Goal: Information Seeking & Learning: Learn about a topic

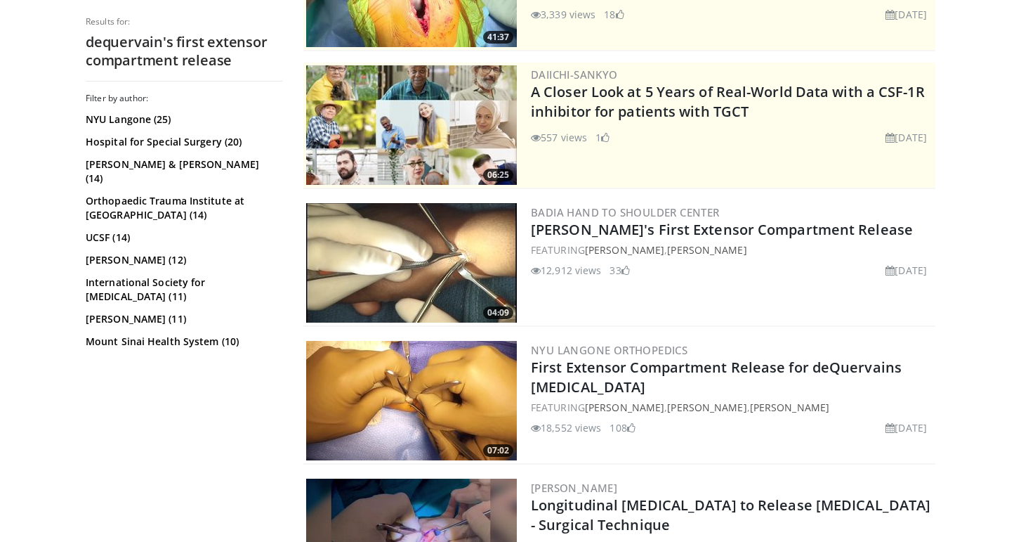
scroll to position [247, 0]
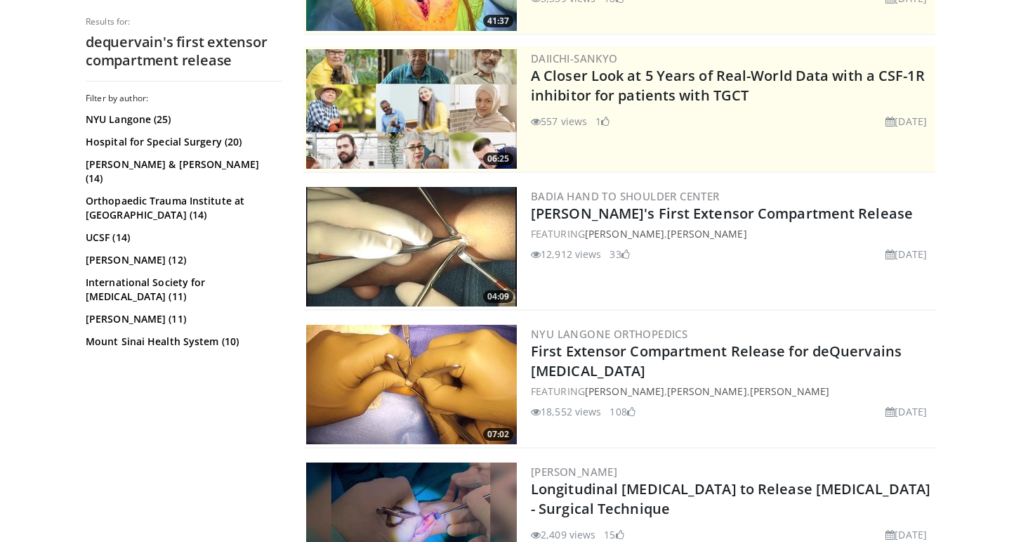
click at [468, 247] on img at bounding box center [411, 246] width 211 height 119
click at [354, 374] on img at bounding box center [411, 384] width 211 height 119
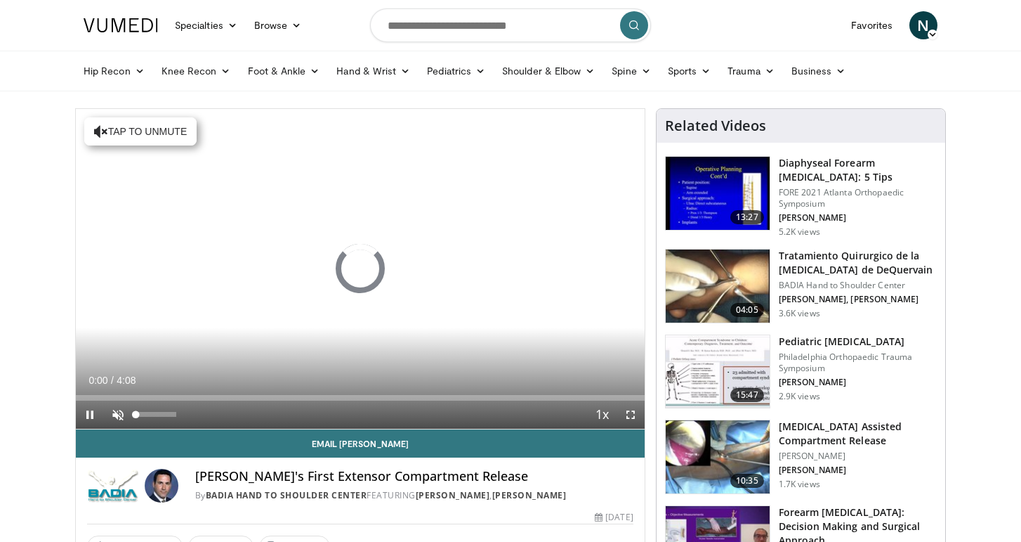
click at [121, 413] on span "Video Player" at bounding box center [118, 414] width 28 height 28
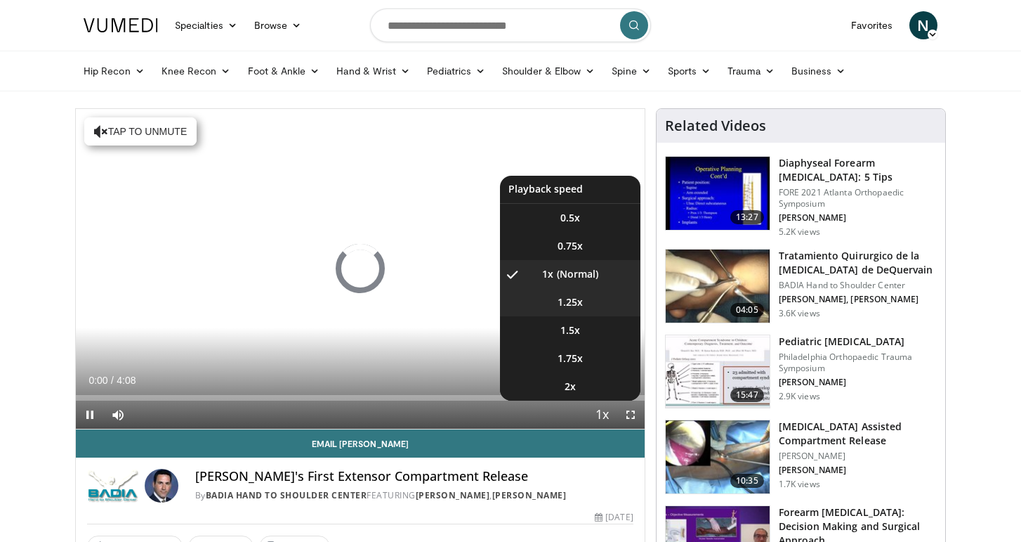
click at [580, 303] on span "1.25x" at bounding box center [570, 302] width 25 height 14
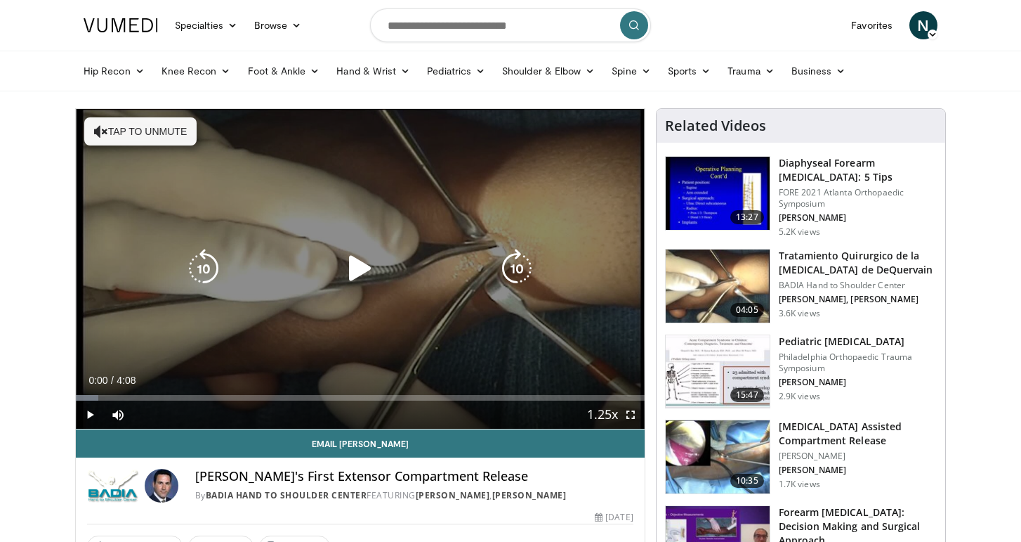
click at [355, 277] on icon "Video Player" at bounding box center [360, 268] width 39 height 39
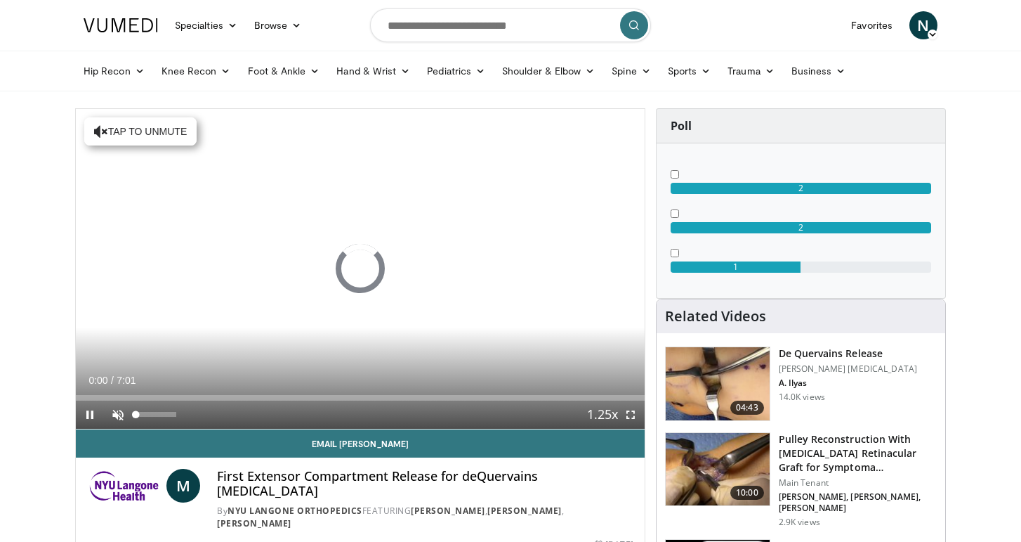
click at [122, 417] on span "Video Player" at bounding box center [118, 414] width 28 height 28
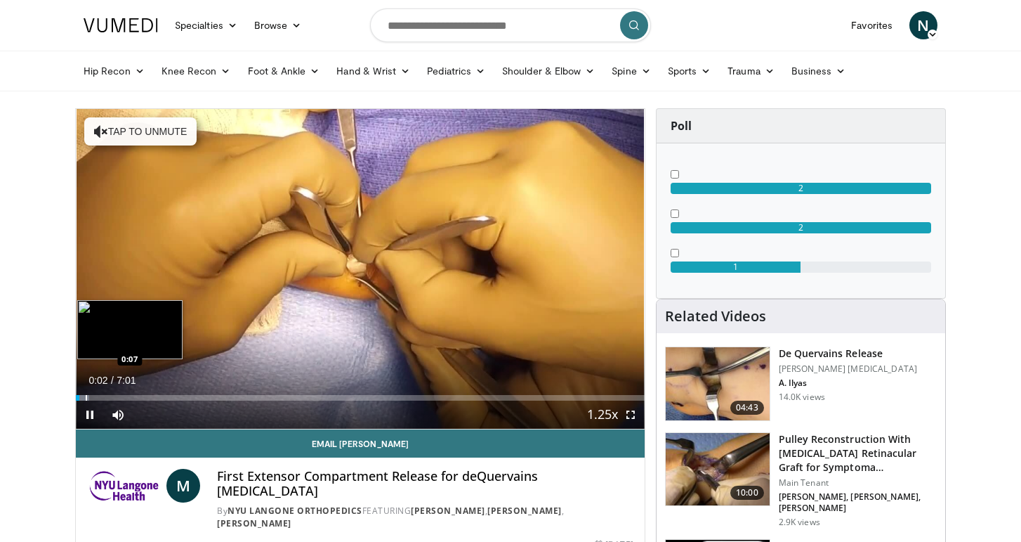
click at [86, 400] on div "Progress Bar" at bounding box center [86, 398] width 1 height 6
click at [96, 397] on div "Progress Bar" at bounding box center [96, 398] width 1 height 6
click at [119, 397] on div "Progress Bar" at bounding box center [119, 398] width 1 height 6
click at [133, 398] on div "Progress Bar" at bounding box center [132, 398] width 1 height 6
click at [145, 398] on div "Progress Bar" at bounding box center [145, 398] width 1 height 6
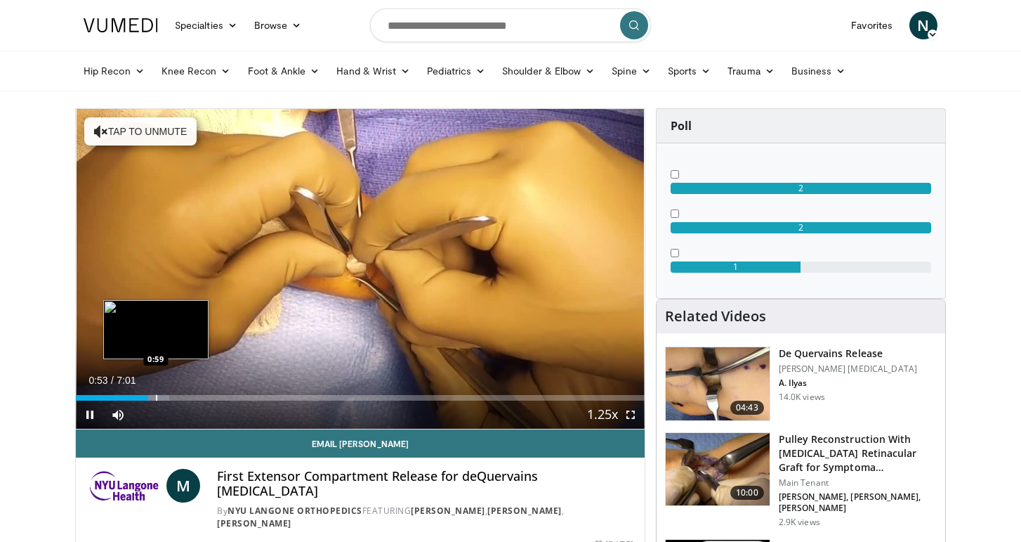
click at [156, 396] on div "Progress Bar" at bounding box center [156, 398] width 1 height 6
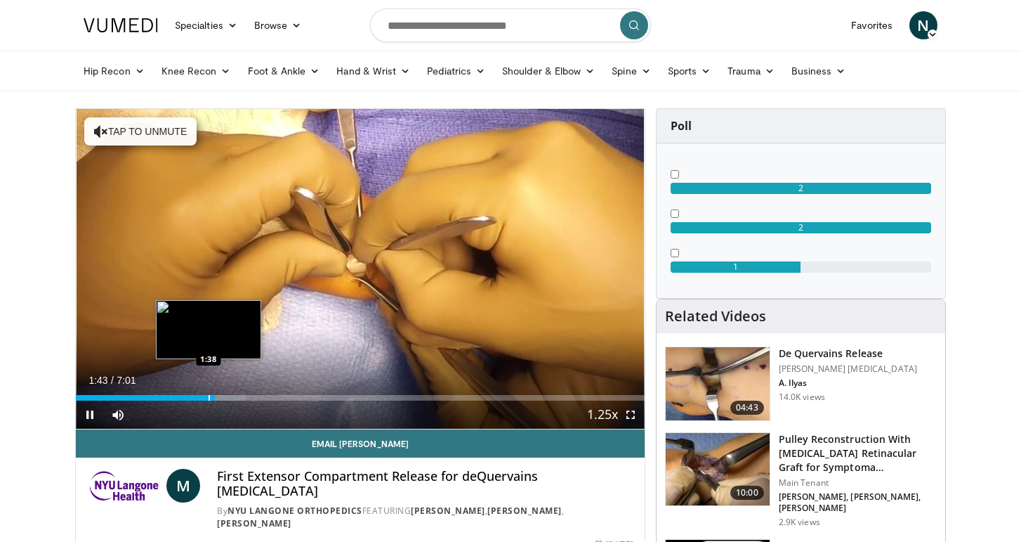
click at [209, 397] on div "Progress Bar" at bounding box center [209, 398] width 1 height 6
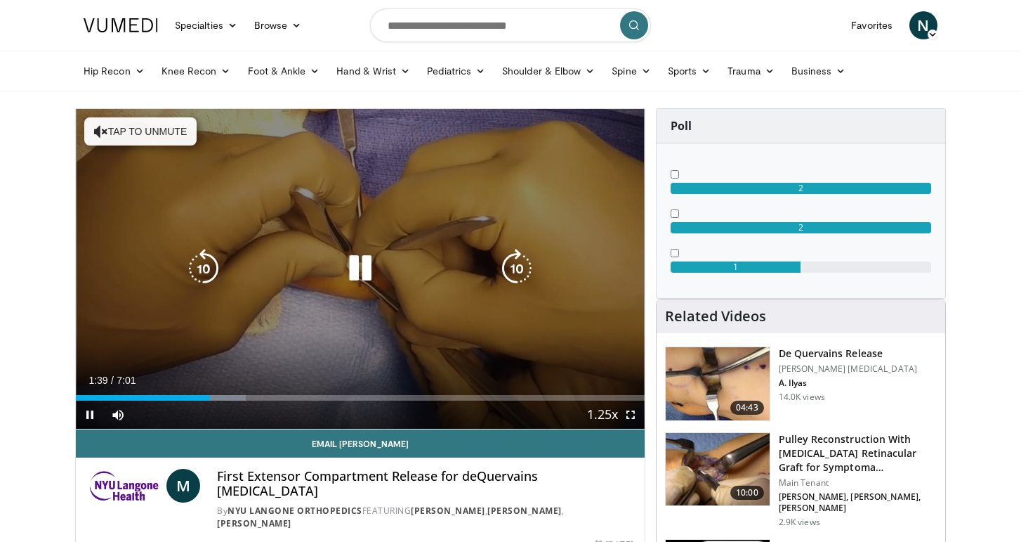
click at [353, 280] on icon "Video Player" at bounding box center [360, 268] width 39 height 39
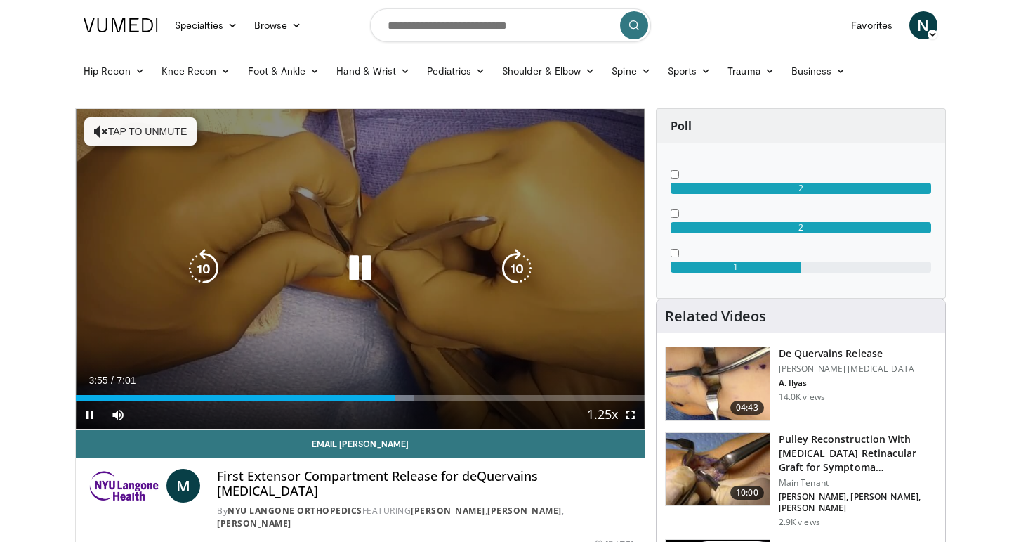
click at [324, 356] on div "10 seconds Tap to unmute" at bounding box center [360, 269] width 569 height 320
click at [340, 322] on div "10 seconds Tap to unmute" at bounding box center [360, 269] width 569 height 320
click at [366, 279] on icon "Video Player" at bounding box center [360, 268] width 39 height 39
click at [363, 268] on icon "Video Player" at bounding box center [360, 268] width 39 height 39
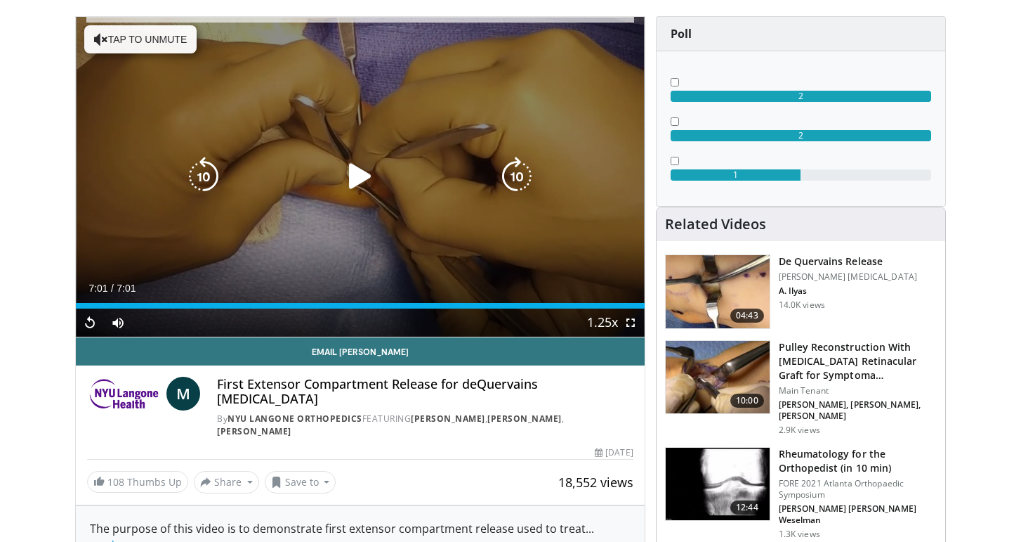
scroll to position [92, 0]
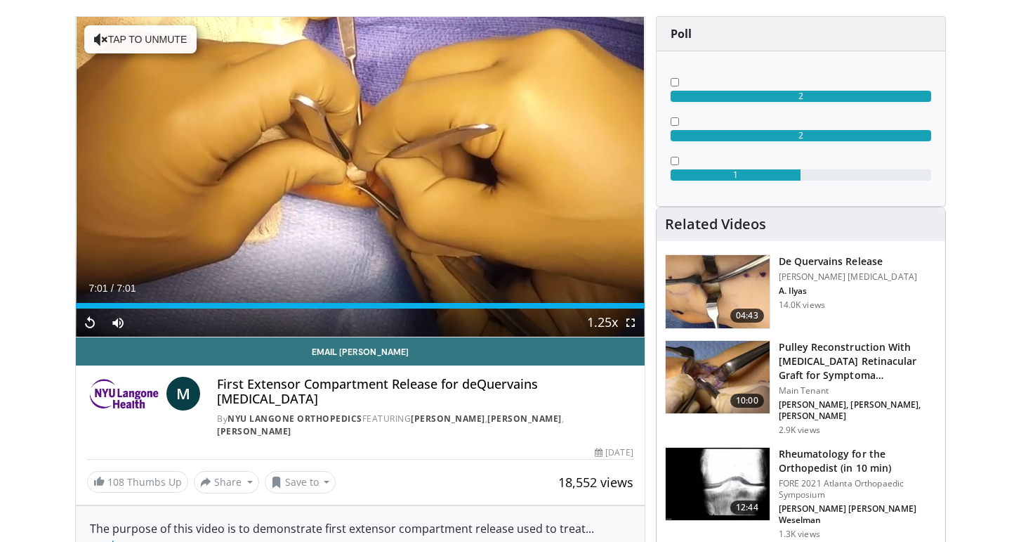
click at [697, 283] on img at bounding box center [718, 291] width 104 height 73
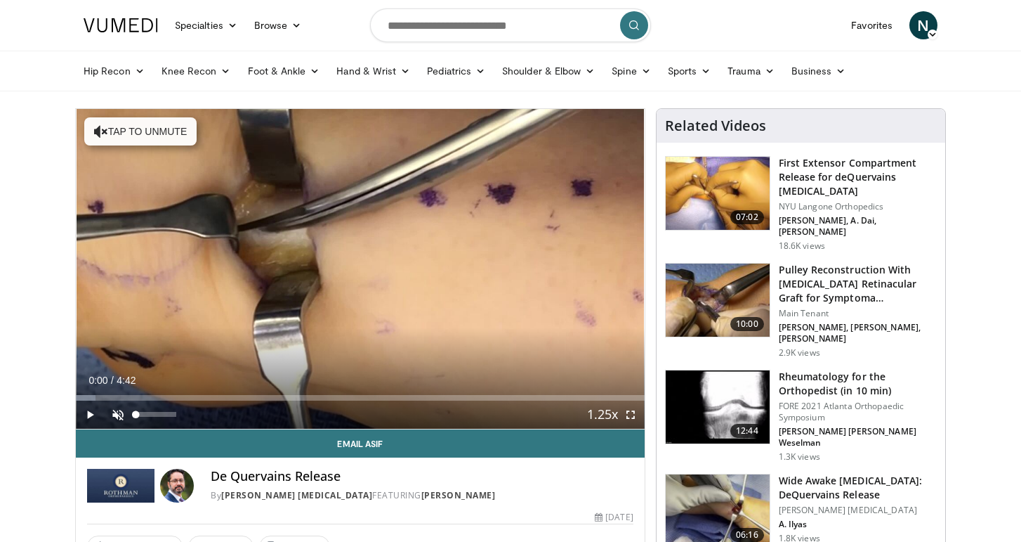
click at [118, 419] on span "Video Player" at bounding box center [118, 414] width 28 height 28
click at [90, 418] on span "Video Player" at bounding box center [90, 414] width 28 height 28
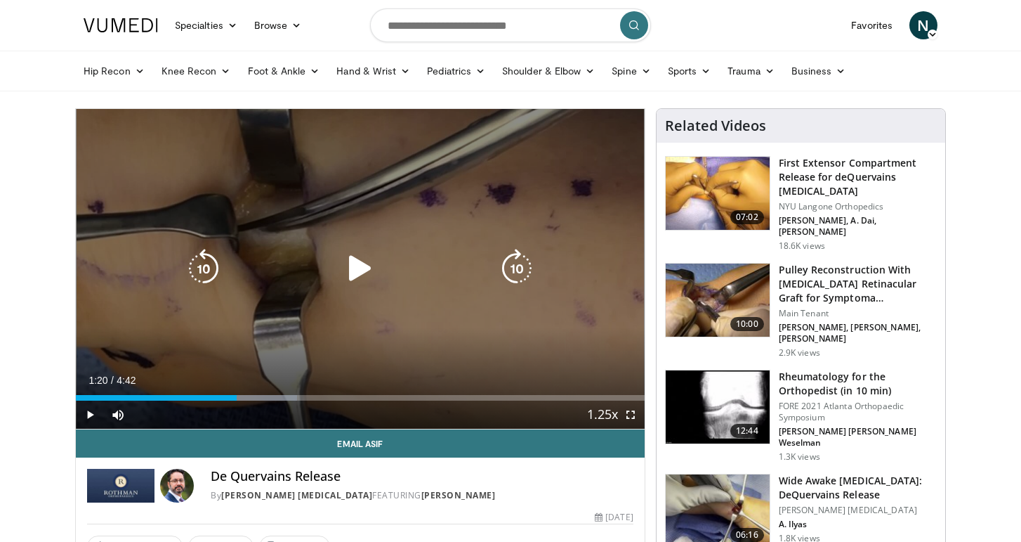
click at [394, 336] on div "10 seconds Tap to unmute" at bounding box center [360, 269] width 569 height 320
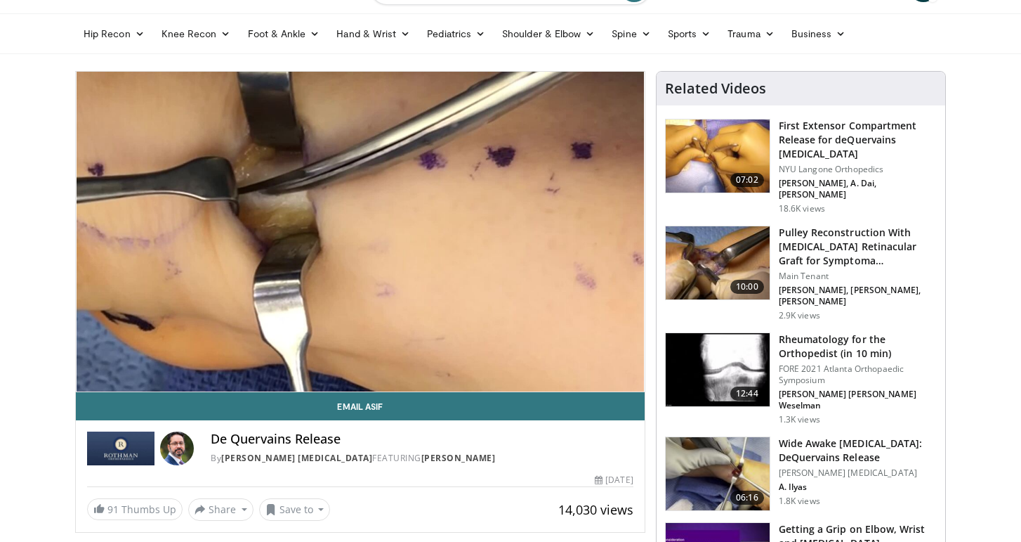
scroll to position [41, 0]
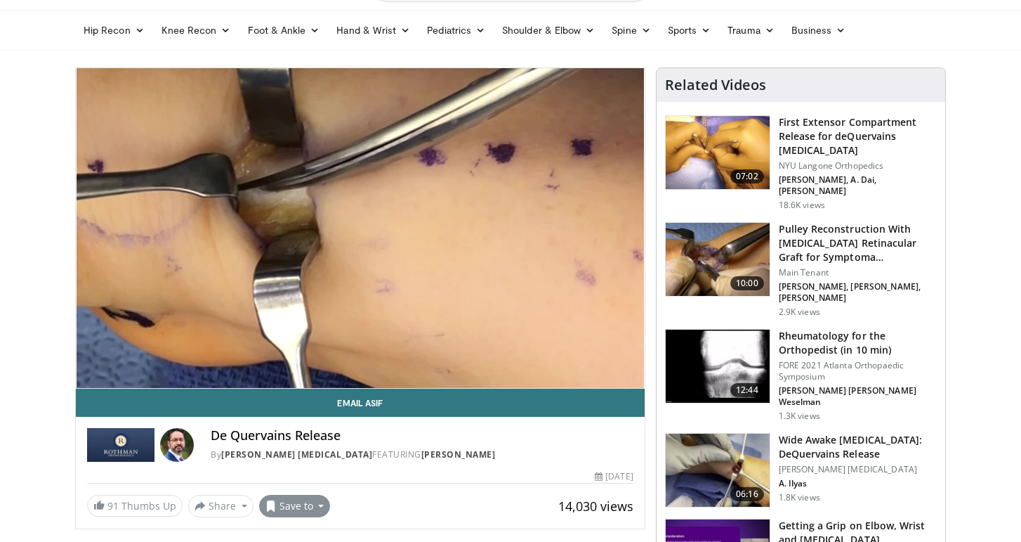
click at [313, 504] on button "Save to" at bounding box center [295, 505] width 72 height 22
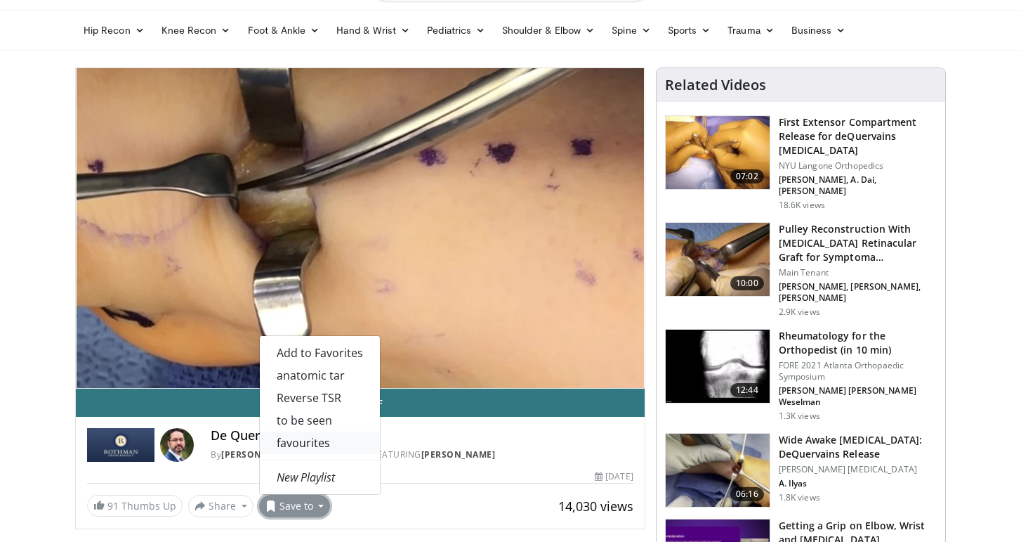
click at [317, 444] on link "favourites" at bounding box center [320, 442] width 120 height 22
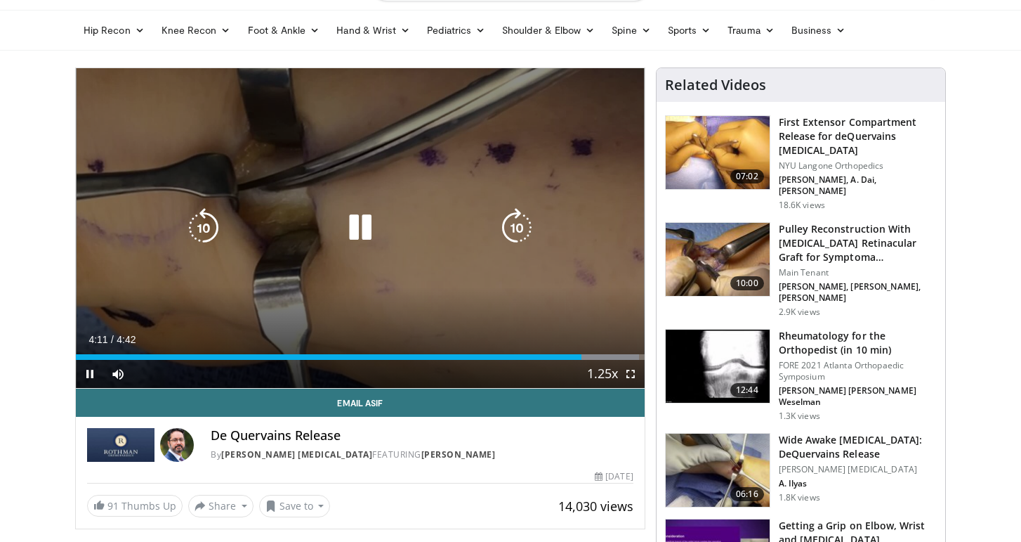
click at [358, 237] on icon "Video Player" at bounding box center [360, 227] width 39 height 39
